Goal: Task Accomplishment & Management: Complete application form

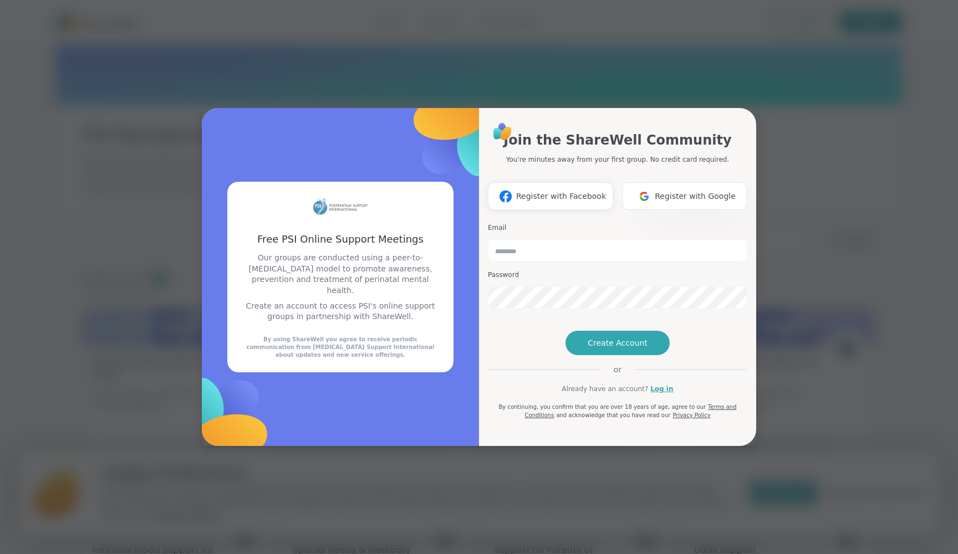
click at [665, 191] on span "Register with Google" at bounding box center [695, 197] width 81 height 12
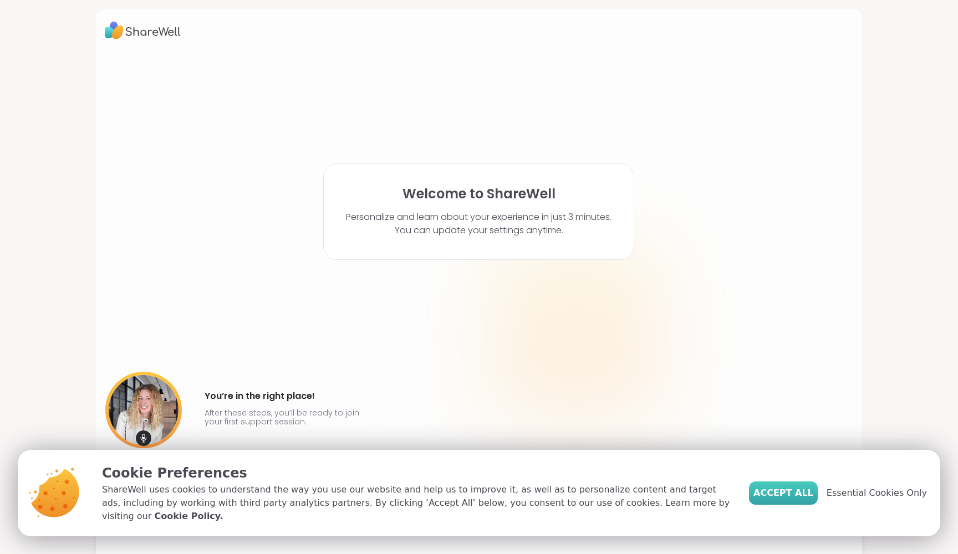
click at [789, 496] on span "Accept All" at bounding box center [783, 493] width 60 height 13
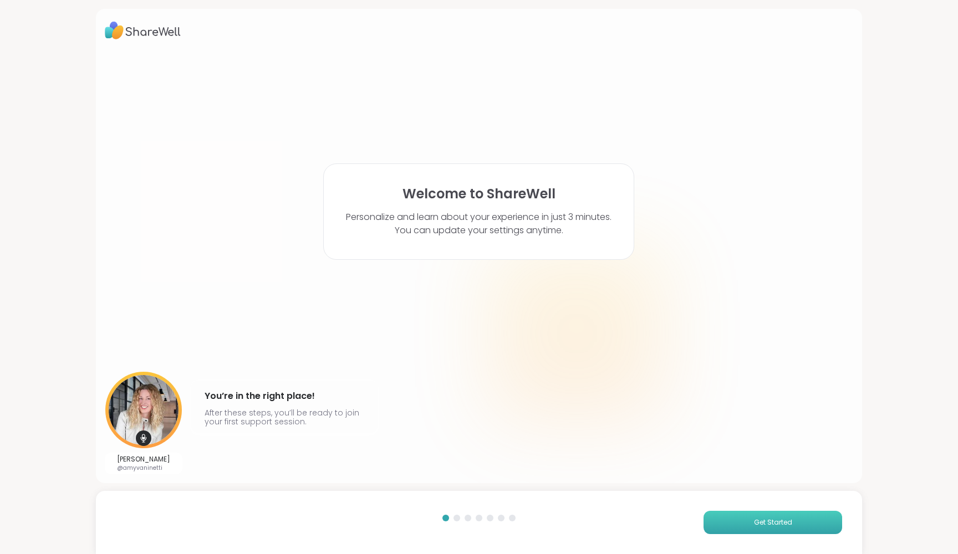
click at [751, 529] on button "Get Started" at bounding box center [772, 522] width 139 height 23
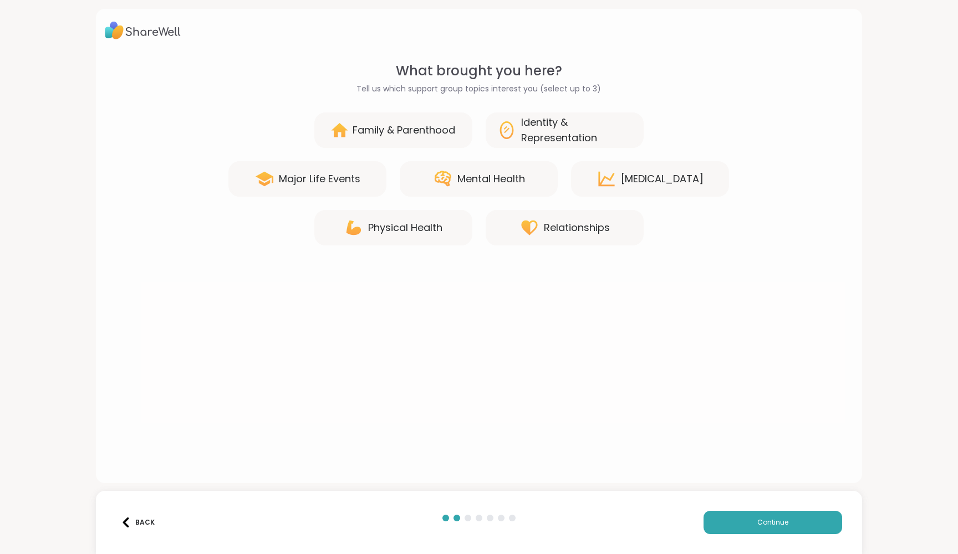
click at [513, 190] on div "Mental Health" at bounding box center [479, 178] width 158 height 35
click at [451, 132] on div "Family & Parenthood" at bounding box center [404, 130] width 103 height 16
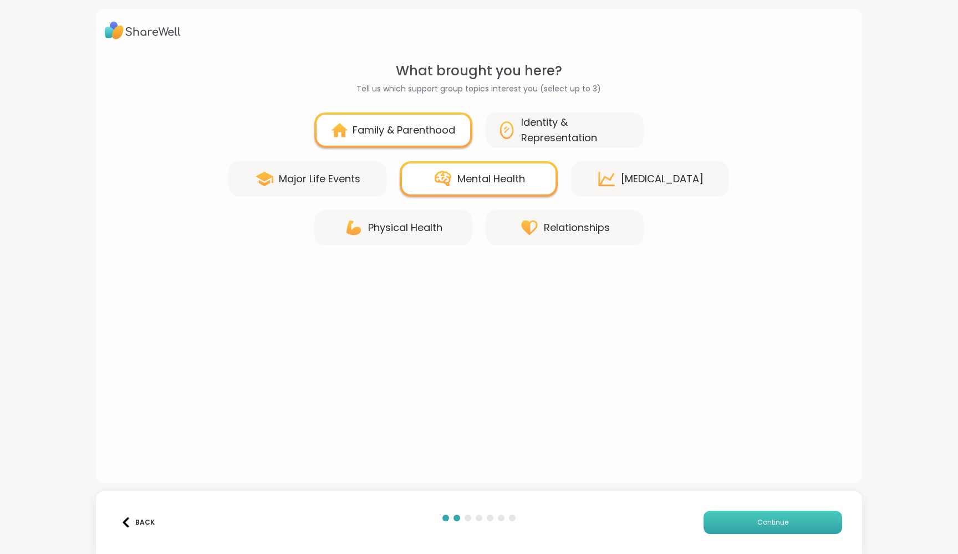
click at [752, 527] on button "Continue" at bounding box center [772, 522] width 139 height 23
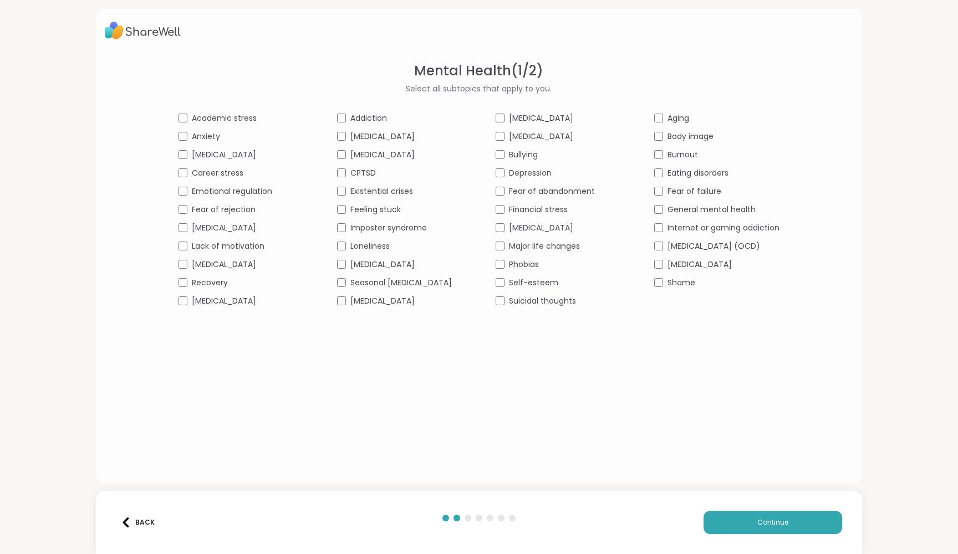
click at [178, 188] on div "Emotional regulation" at bounding box center [240, 192] width 125 height 12
click at [755, 521] on button "Continue" at bounding box center [772, 522] width 139 height 23
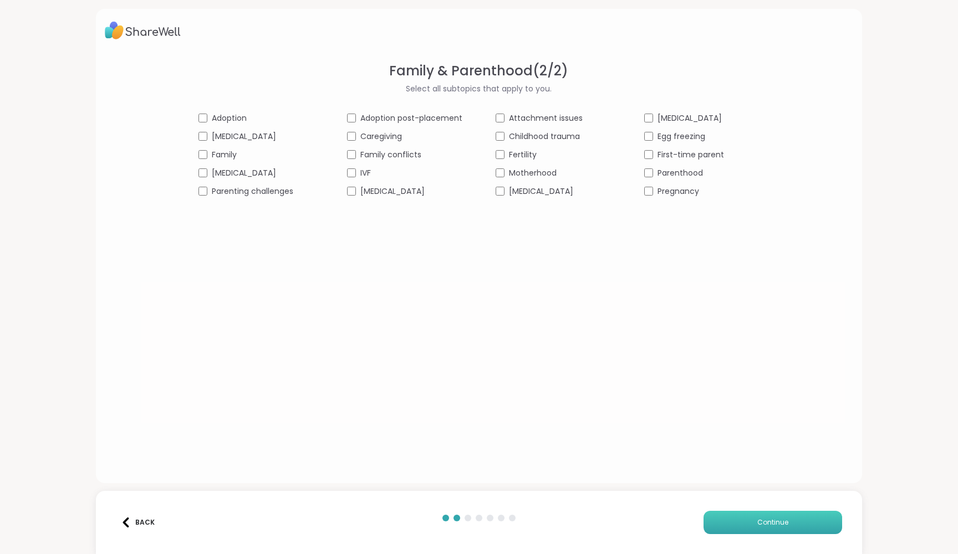
click at [750, 519] on button "Continue" at bounding box center [772, 522] width 139 height 23
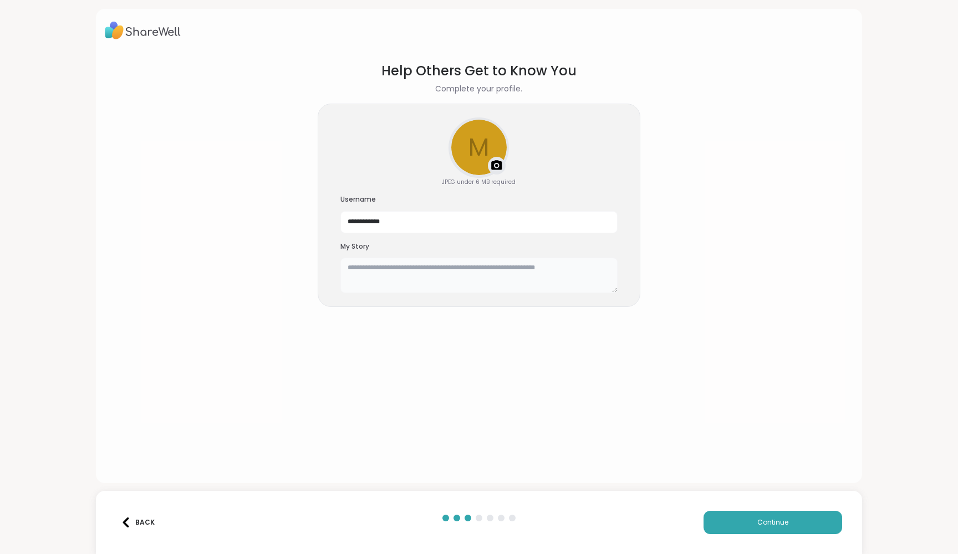
click at [496, 268] on textarea at bounding box center [478, 275] width 277 height 35
click at [739, 528] on button "Continue" at bounding box center [772, 522] width 139 height 23
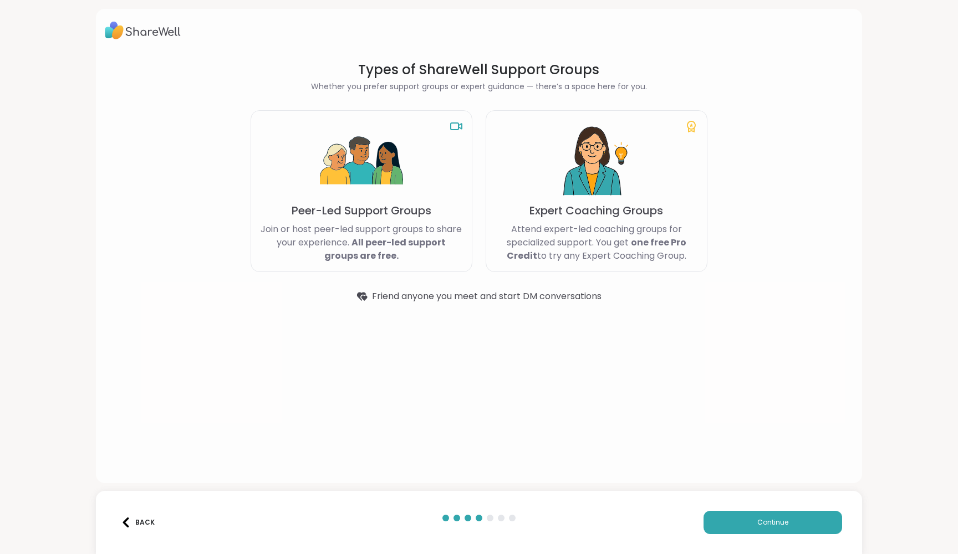
click at [593, 185] on img at bounding box center [596, 161] width 83 height 83
click at [690, 127] on icon at bounding box center [691, 126] width 13 height 13
click at [622, 199] on img at bounding box center [596, 161] width 83 height 83
click at [622, 200] on img at bounding box center [596, 161] width 83 height 83
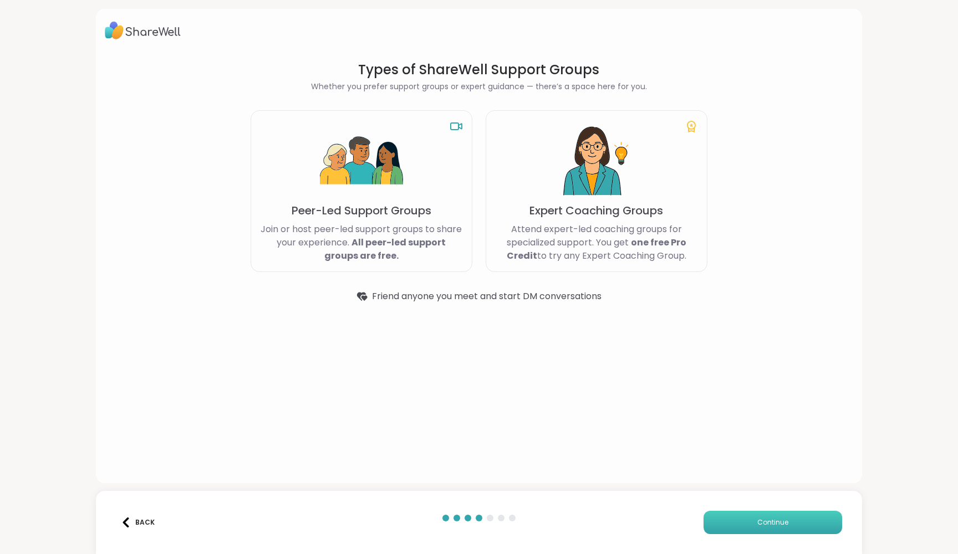
click at [725, 525] on button "Continue" at bounding box center [772, 522] width 139 height 23
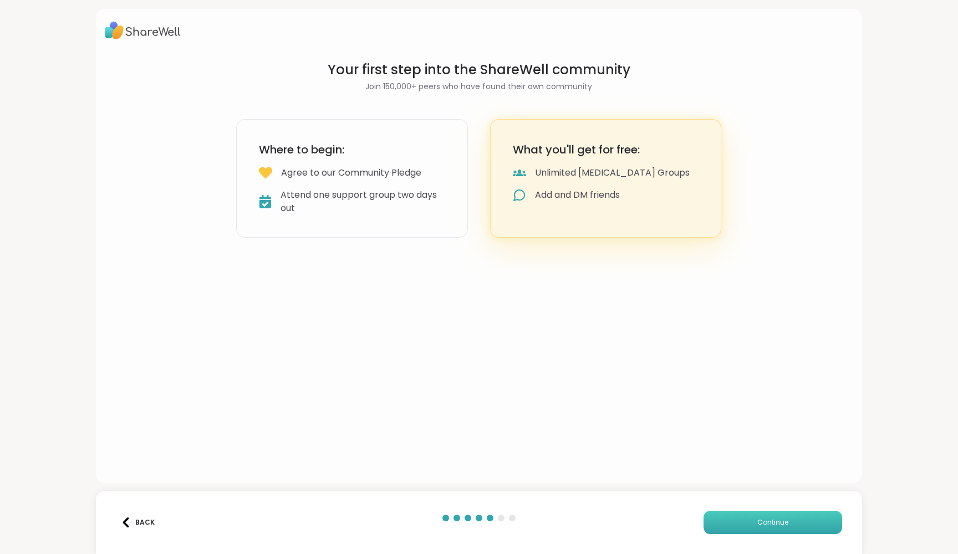
click at [725, 525] on button "Continue" at bounding box center [772, 522] width 139 height 23
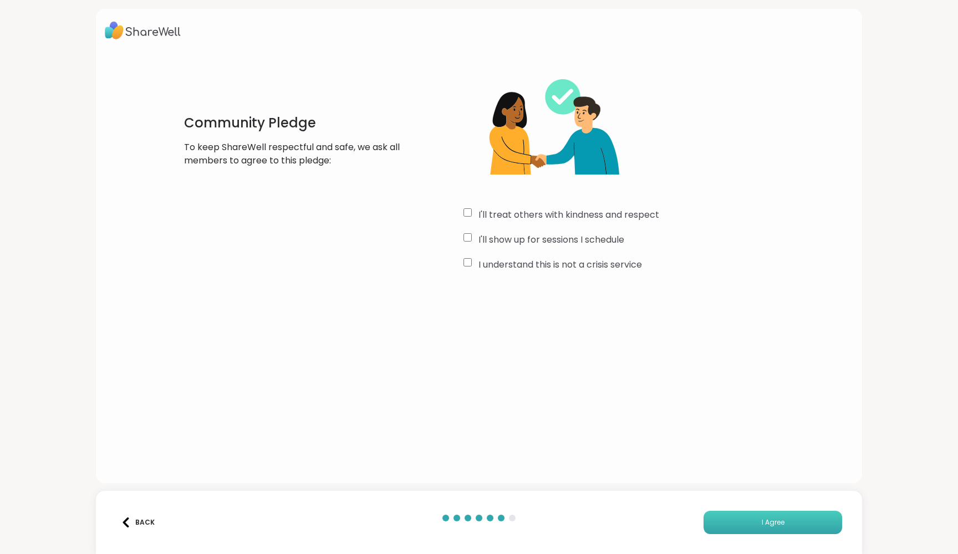
click at [729, 516] on button "I Agree" at bounding box center [772, 522] width 139 height 23
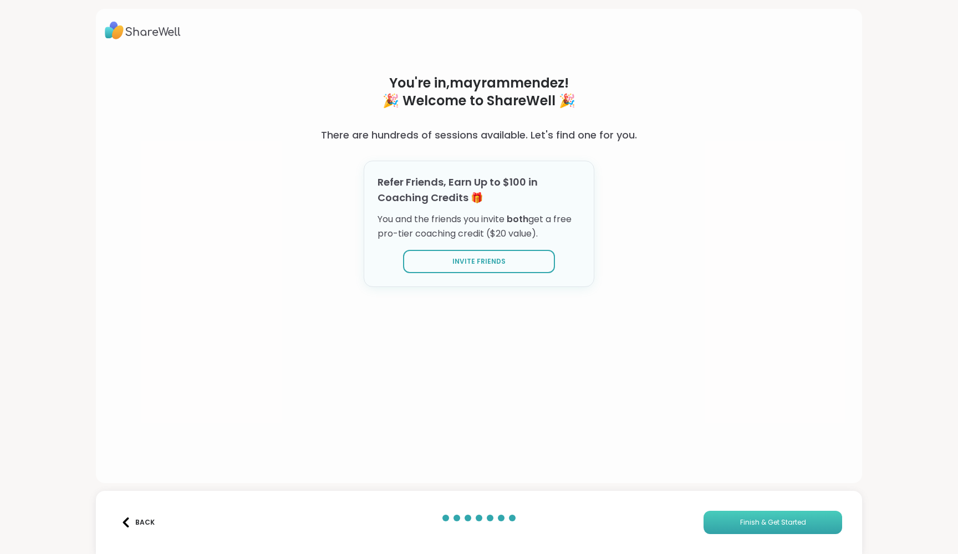
click at [729, 516] on button "Finish & Get Started" at bounding box center [772, 522] width 139 height 23
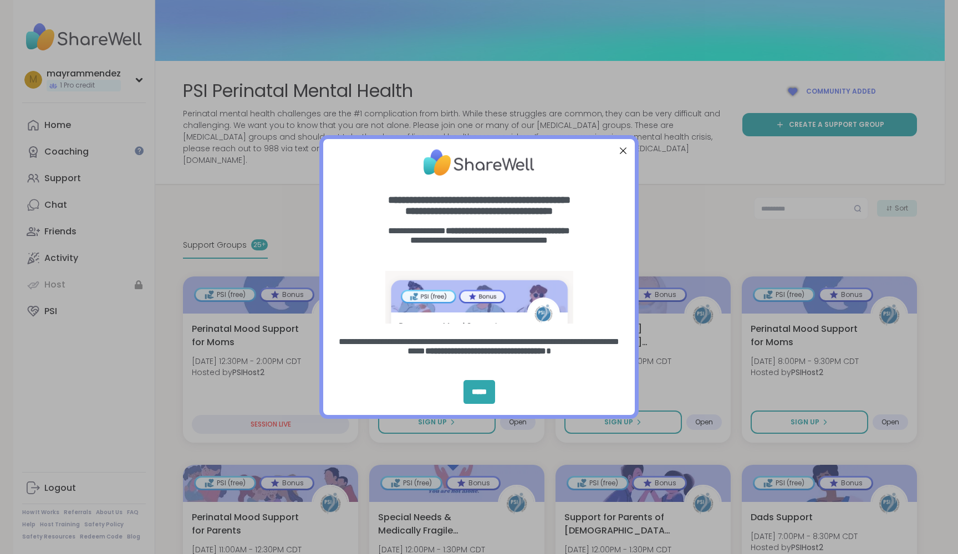
click at [621, 150] on div at bounding box center [623, 151] width 14 height 14
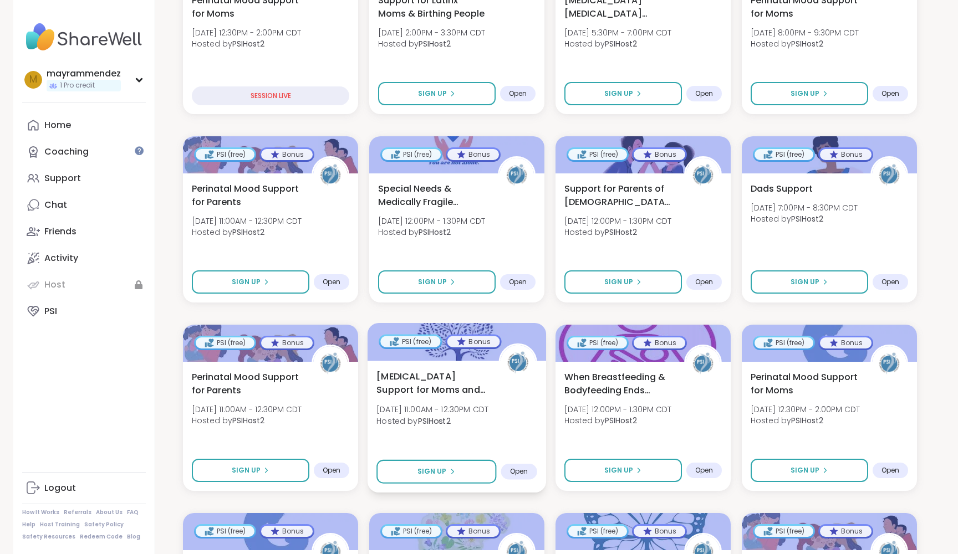
scroll to position [387, 0]
